Goal: Transaction & Acquisition: Subscribe to service/newsletter

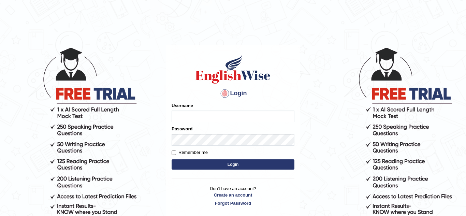
type input "Paulchirwapte2025"
click at [174, 151] on input "Remember me" at bounding box center [174, 153] width 4 height 4
checkbox input "true"
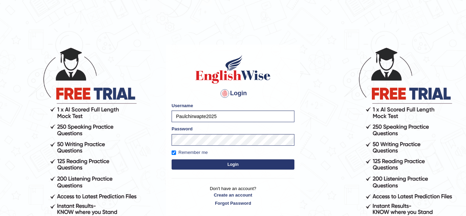
click at [213, 165] on button "Login" at bounding box center [233, 164] width 123 height 10
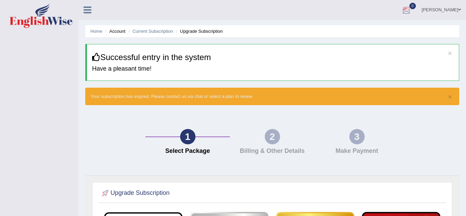
click at [412, 12] on div at bounding box center [406, 10] width 10 height 10
click at [415, 10] on ul "paul Toggle navigation Username: Paulchirwapte2025 Access Type: Online Subscrip…" at bounding box center [330, 9] width 271 height 19
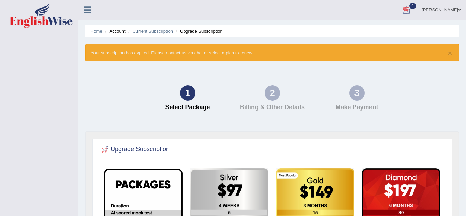
click at [455, 11] on link "[PERSON_NAME]" at bounding box center [441, 9] width 49 height 18
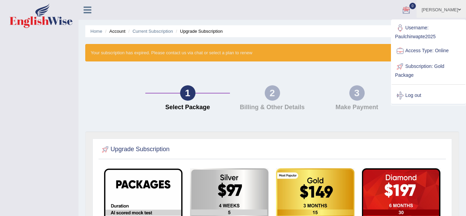
click at [40, 83] on div "Toggle navigation paul Toggle navigation Username: Paulchirwapte2025 Access Typ…" at bounding box center [233, 197] width 466 height 395
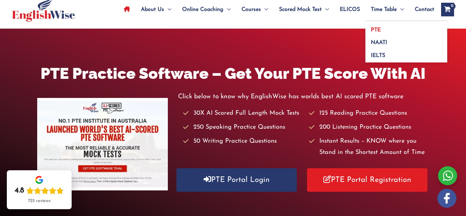
click at [397, 32] on link "PTE" at bounding box center [407, 27] width 82 height 13
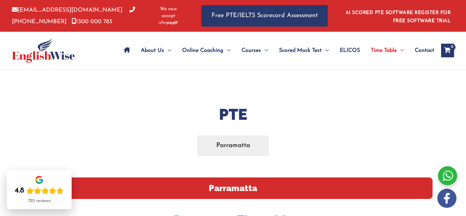
click at [124, 51] on icon "Site Navigation: Main Menu" at bounding box center [127, 49] width 6 height 5
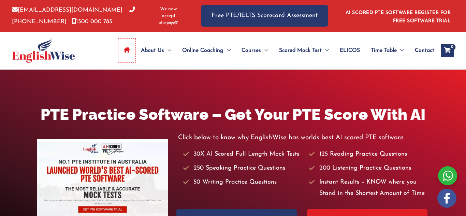
click at [124, 51] on icon "Site Navigation: Main Menu" at bounding box center [127, 49] width 6 height 5
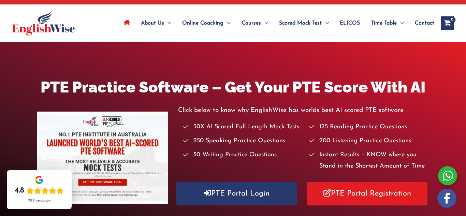
scroll to position [41, 0]
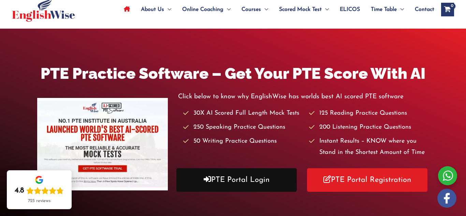
click at [255, 189] on link "PTE Portal Login" at bounding box center [236, 180] width 120 height 24
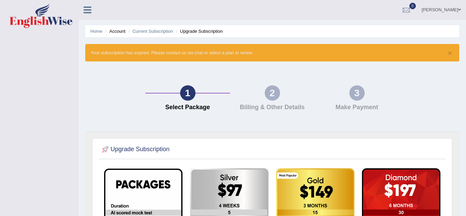
click at [142, 88] on div "1 Select Package 2 Billing & Other Details 3 Make Payment" at bounding box center [272, 99] width 381 height 63
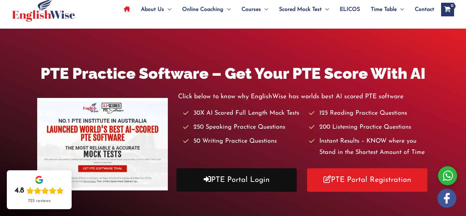
click at [266, 175] on link "PTE Portal Login" at bounding box center [236, 180] width 120 height 24
click at [200, 182] on link "PTE Portal Login" at bounding box center [236, 180] width 120 height 24
